Goal: Check status: Check status

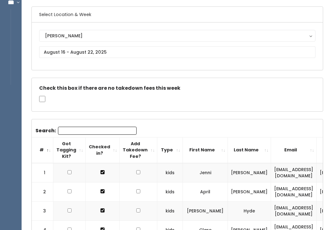
scroll to position [46, 0]
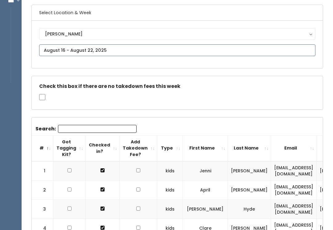
click at [145, 52] on input "text" at bounding box center [177, 50] width 277 height 12
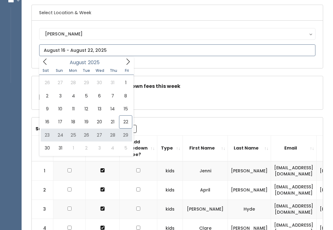
type input "[DATE] to [DATE]"
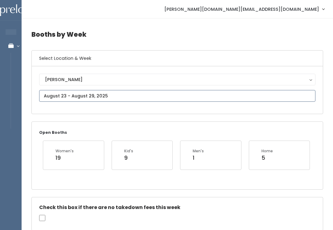
click at [109, 93] on input "text" at bounding box center [177, 96] width 277 height 12
type input "August 16 to August 22"
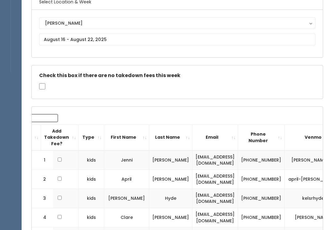
scroll to position [56, 0]
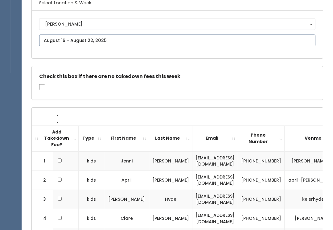
click at [181, 46] on input "text" at bounding box center [177, 41] width 277 height 12
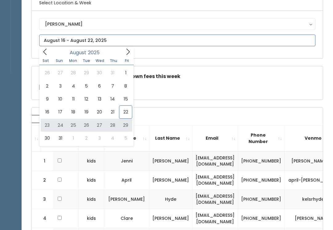
type input "[DATE] to [DATE]"
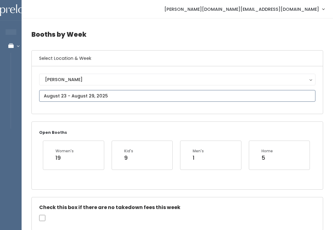
click at [154, 99] on input "text" at bounding box center [177, 96] width 277 height 12
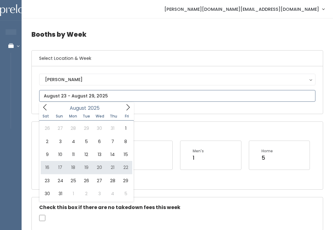
type input "August 16 to August 22"
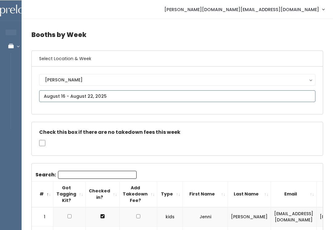
click at [168, 97] on input "text" at bounding box center [177, 96] width 277 height 12
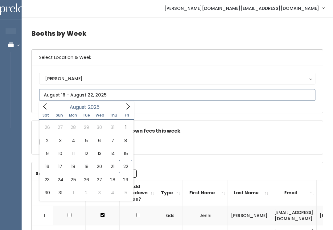
scroll to position [1, 0]
type input "August 23 to August 29"
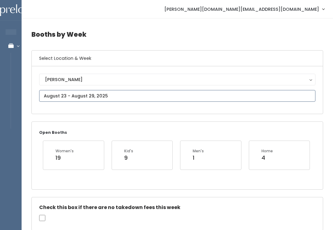
click at [214, 99] on input "text" at bounding box center [177, 96] width 277 height 12
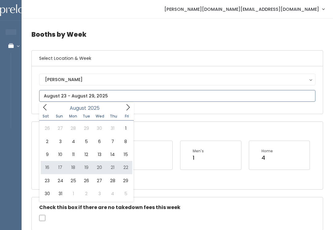
type input "[DATE] to [DATE]"
